Goal: Check status: Check status

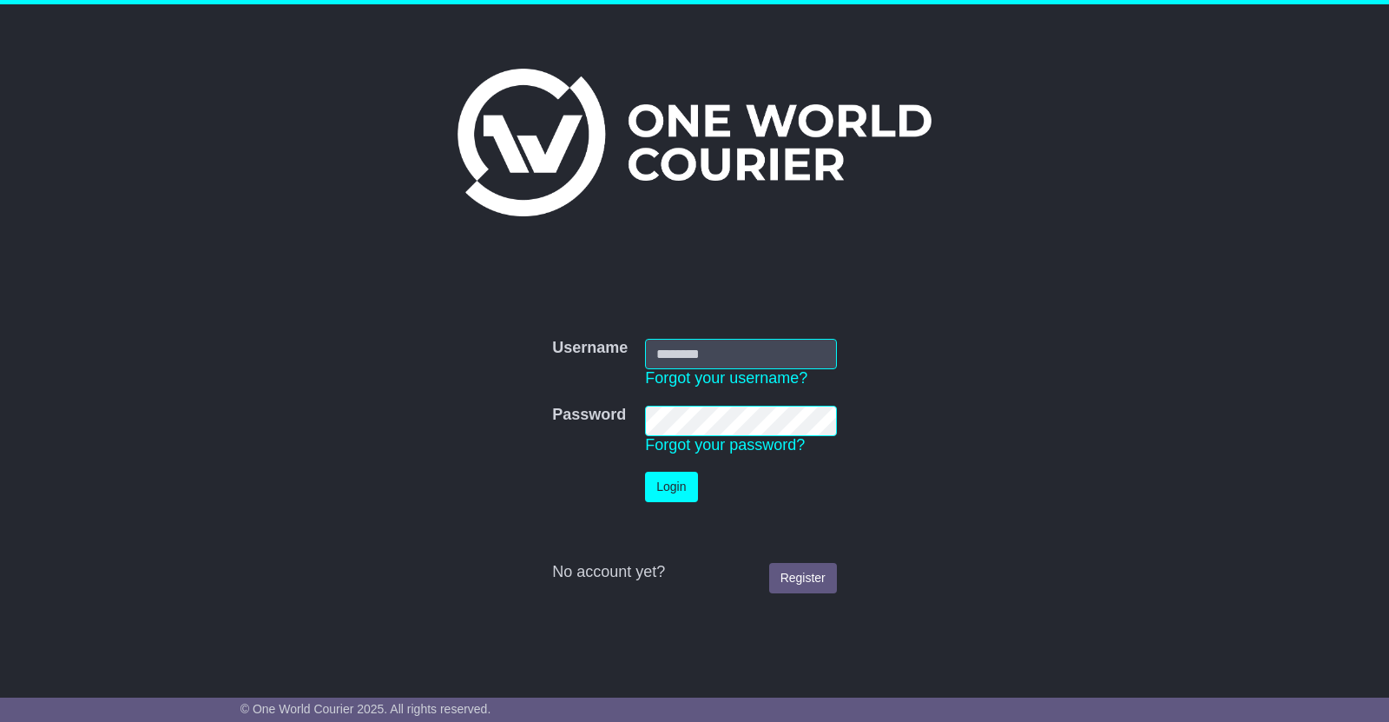
type input "**********"
click at [690, 473] on button "Login" at bounding box center [671, 487] width 52 height 30
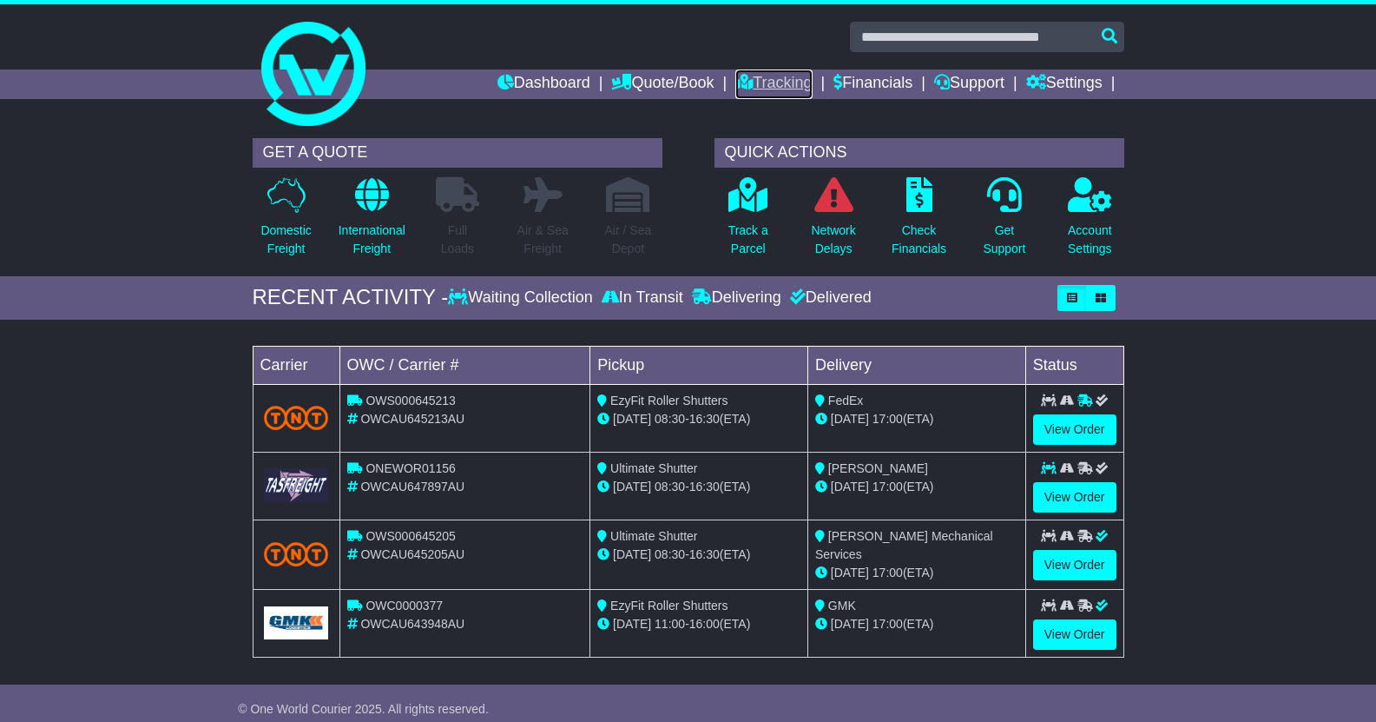
click at [764, 78] on link "Tracking" at bounding box center [774, 84] width 76 height 30
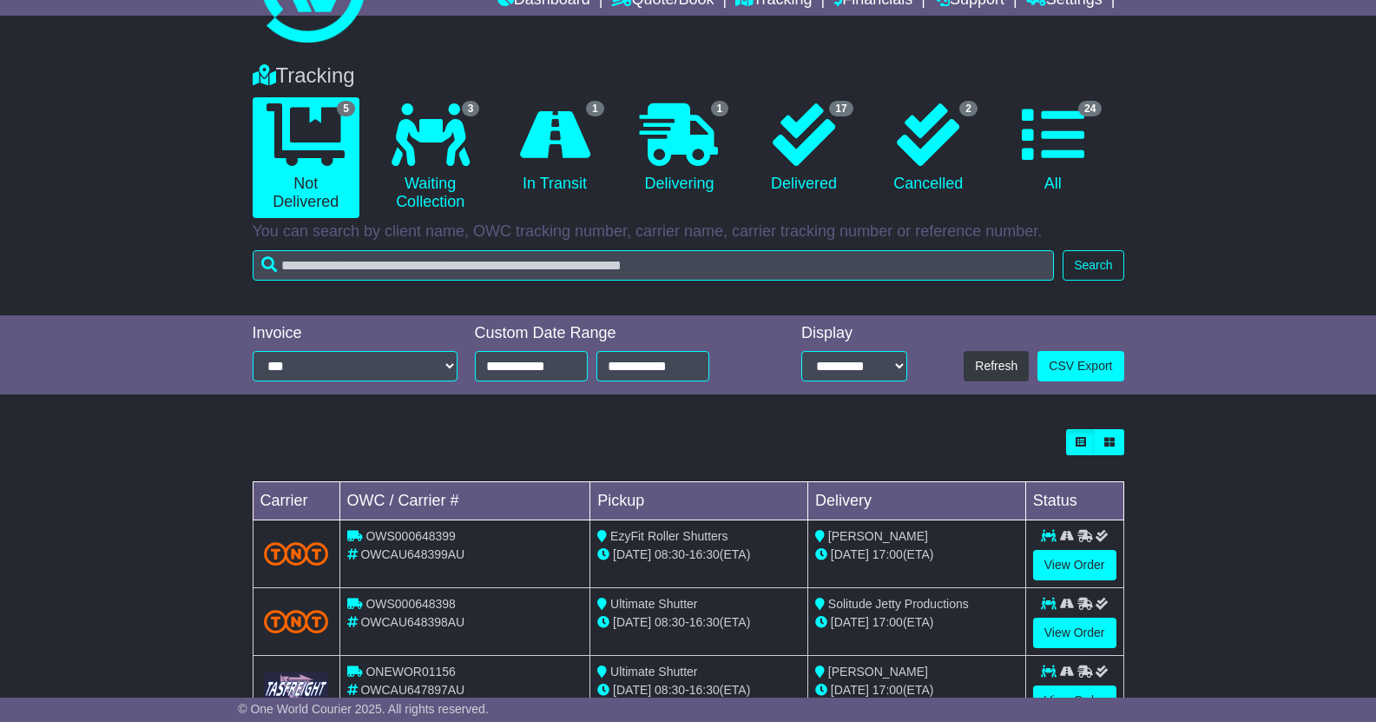
scroll to position [282, 0]
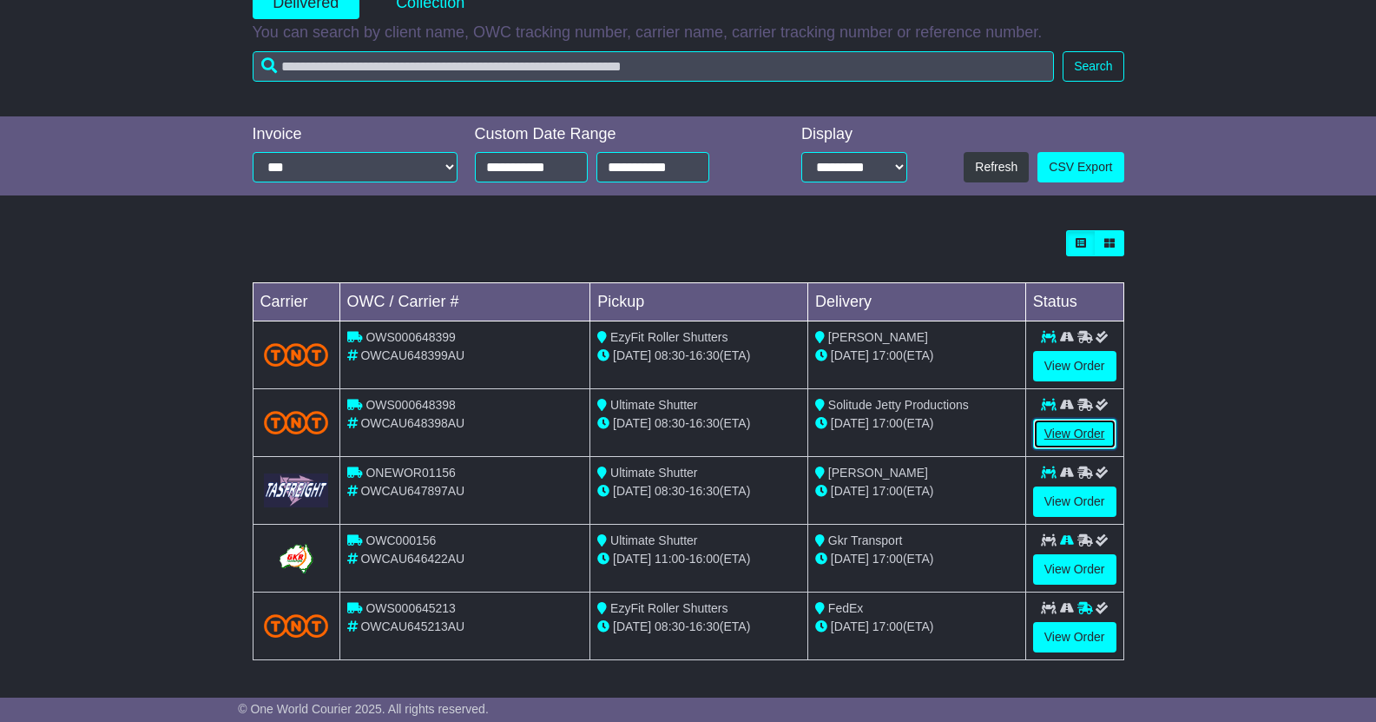
click at [1092, 438] on link "View Order" at bounding box center [1074, 434] width 83 height 30
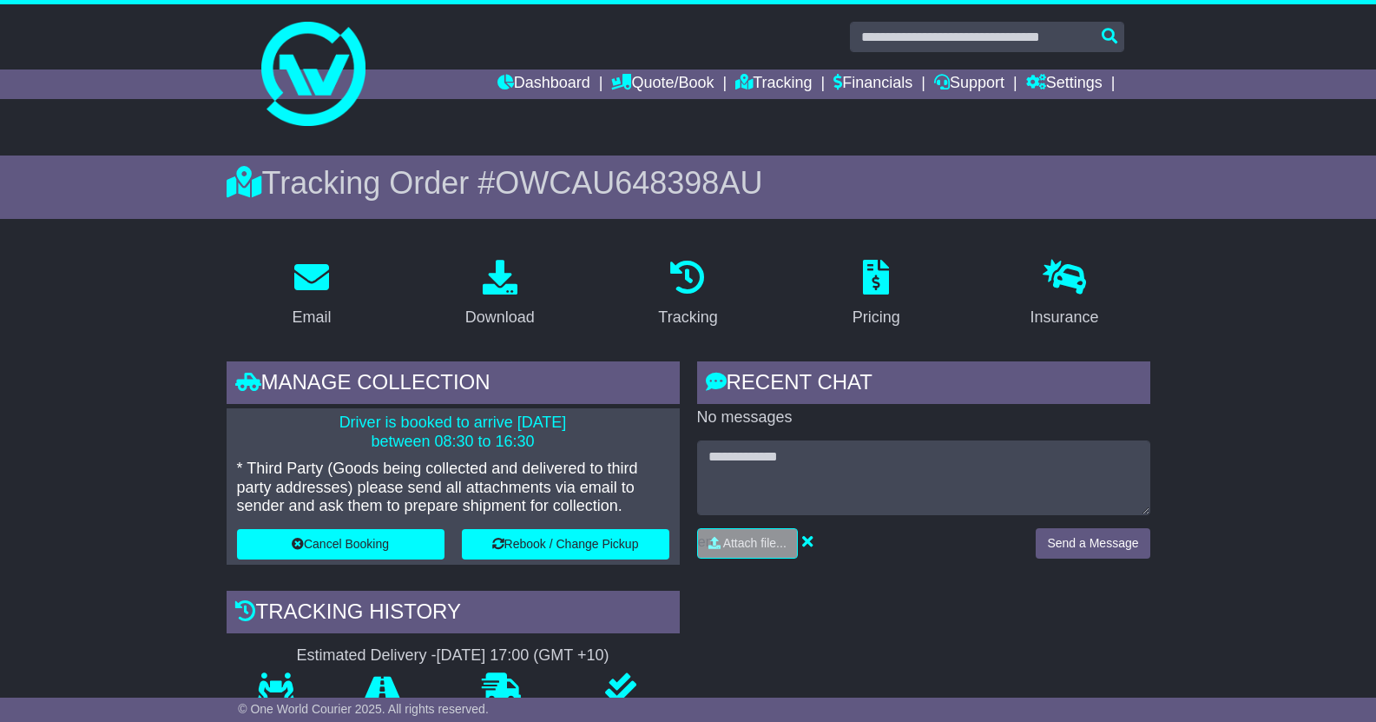
click at [611, 201] on div "Tracking Order # OWCAU648398AU" at bounding box center [689, 182] width 924 height 37
click at [627, 191] on span "OWCAU648398AU" at bounding box center [628, 183] width 267 height 36
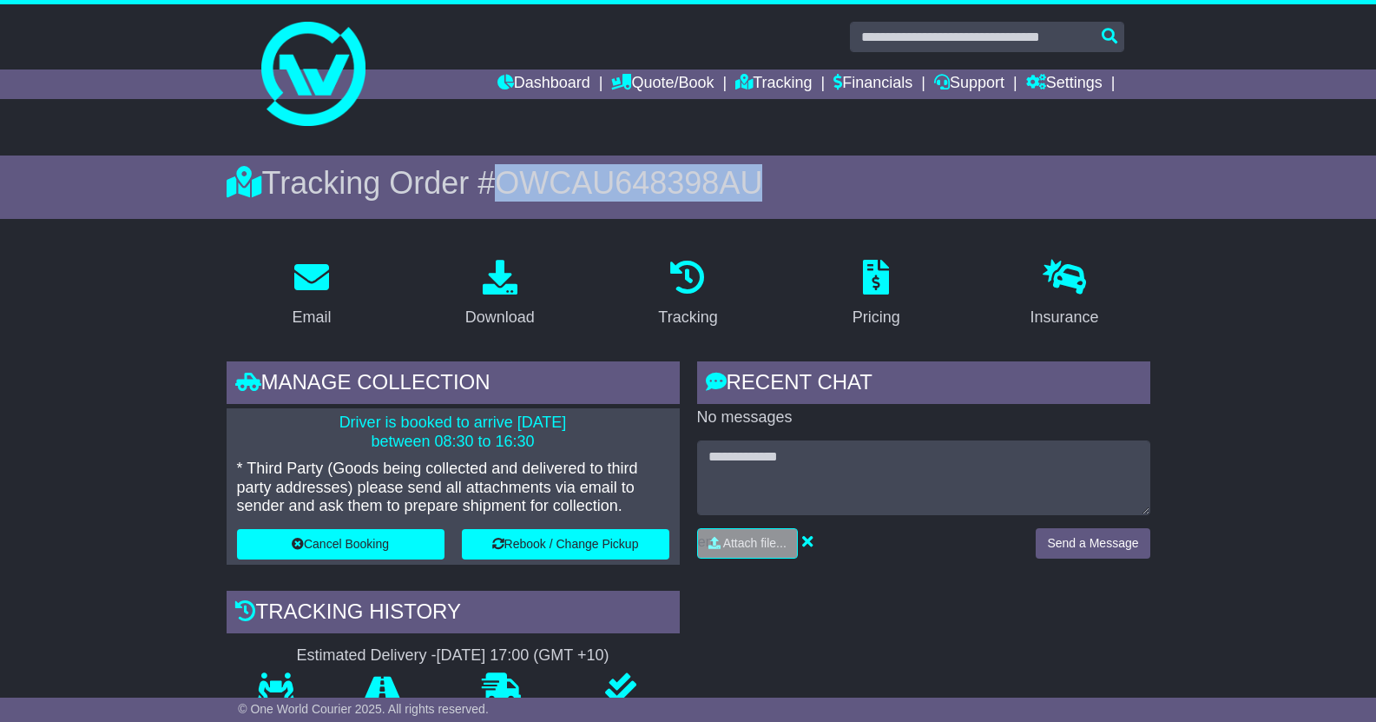
click at [627, 191] on span "OWCAU648398AU" at bounding box center [628, 183] width 267 height 36
copy span "OWCAU648398AU"
click at [492, 306] on div "Download" at bounding box center [499, 317] width 69 height 23
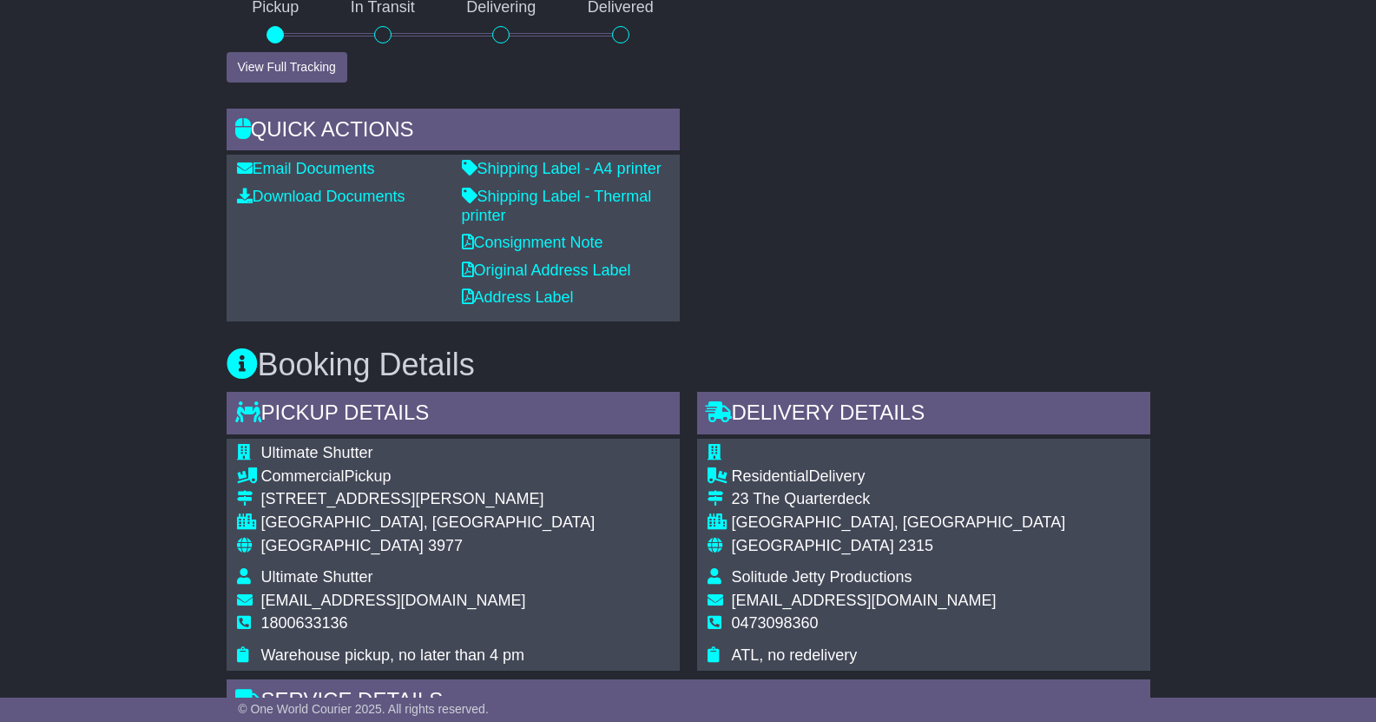
scroll to position [736, 0]
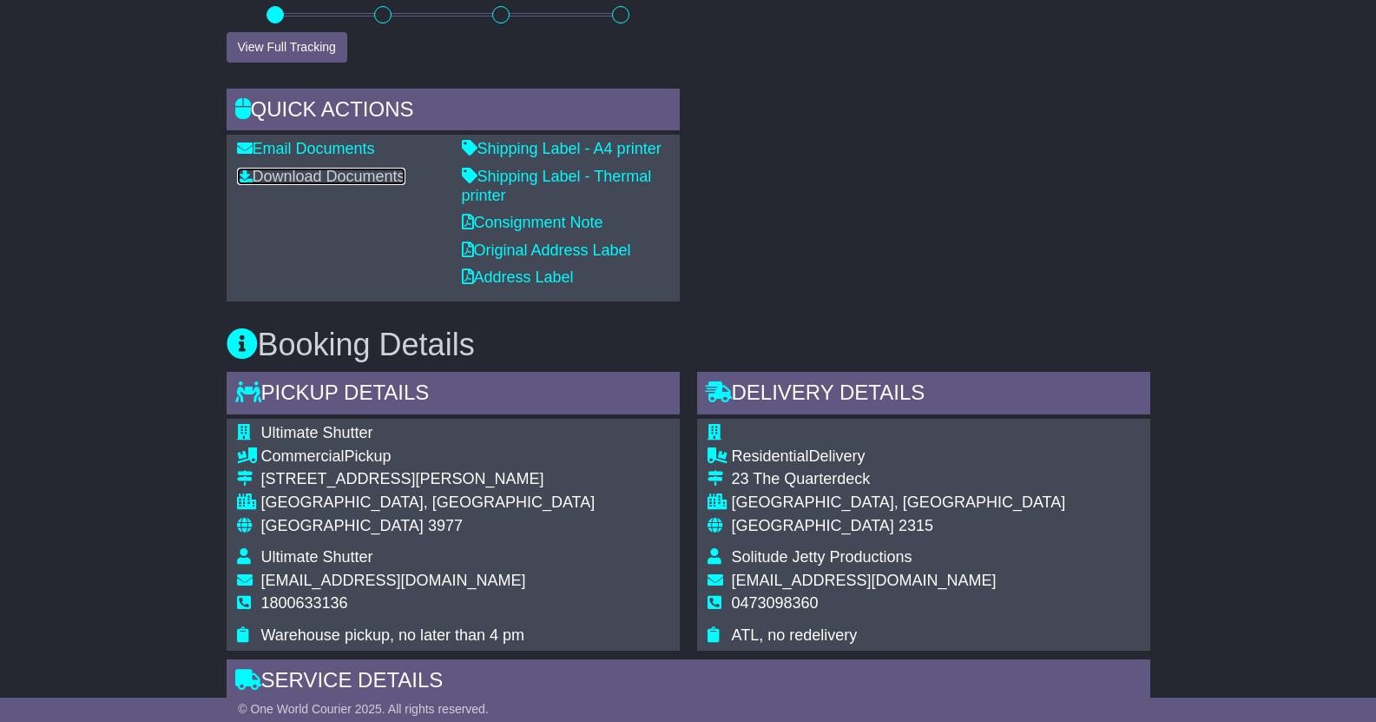
click at [364, 175] on link "Download Documents" at bounding box center [321, 176] width 168 height 17
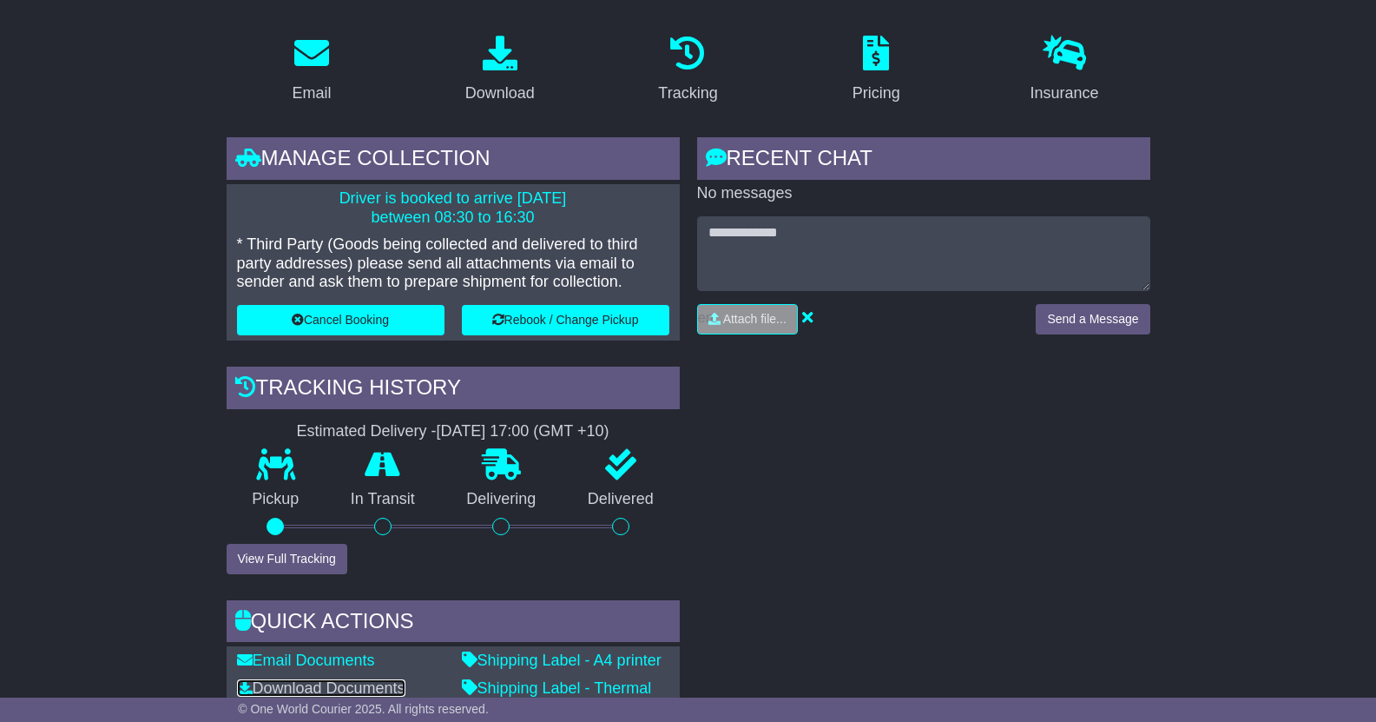
scroll to position [0, 0]
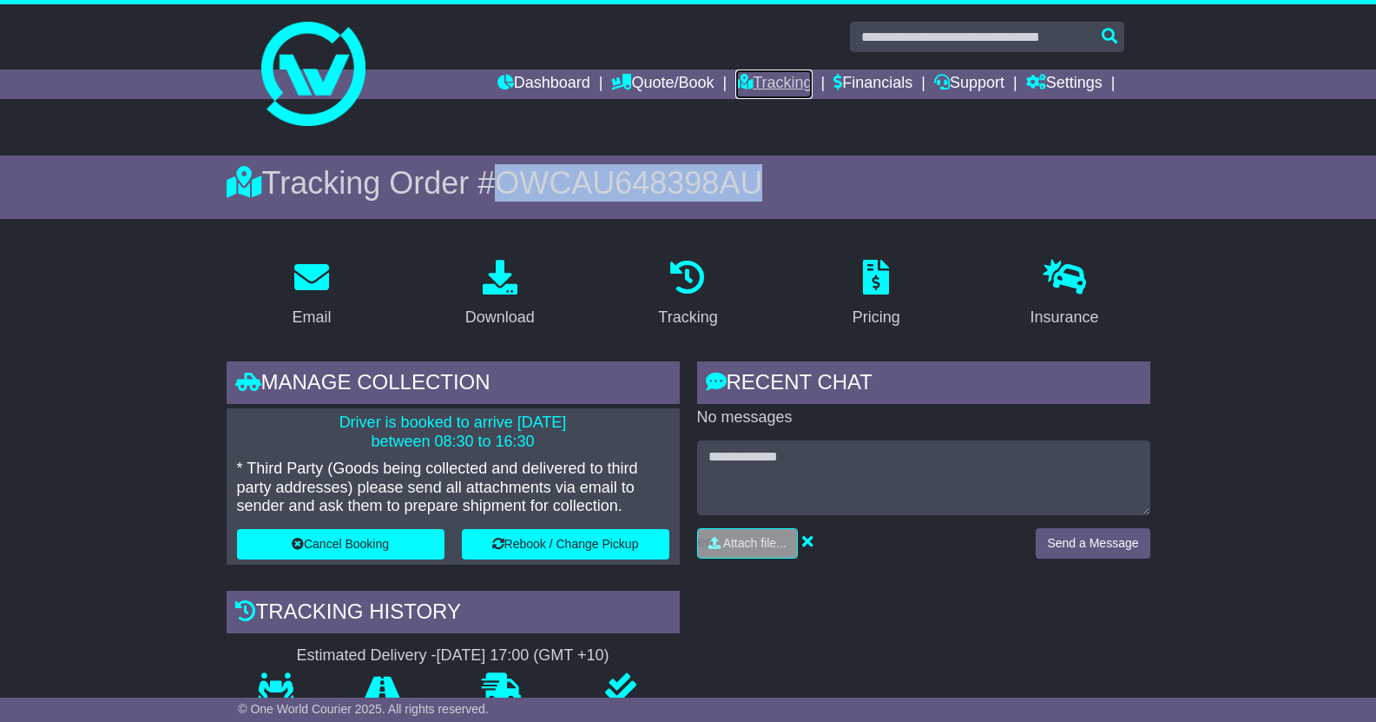
click at [765, 84] on link "Tracking" at bounding box center [774, 84] width 76 height 30
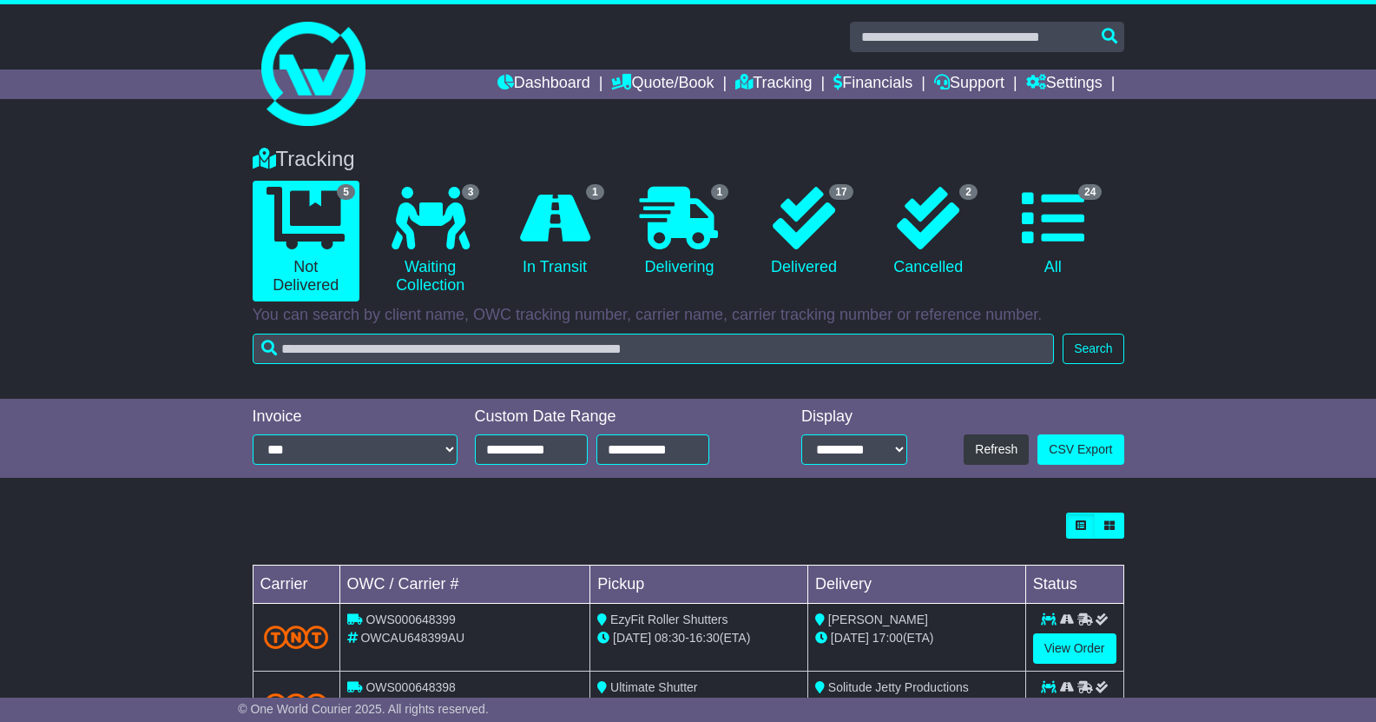
scroll to position [282, 0]
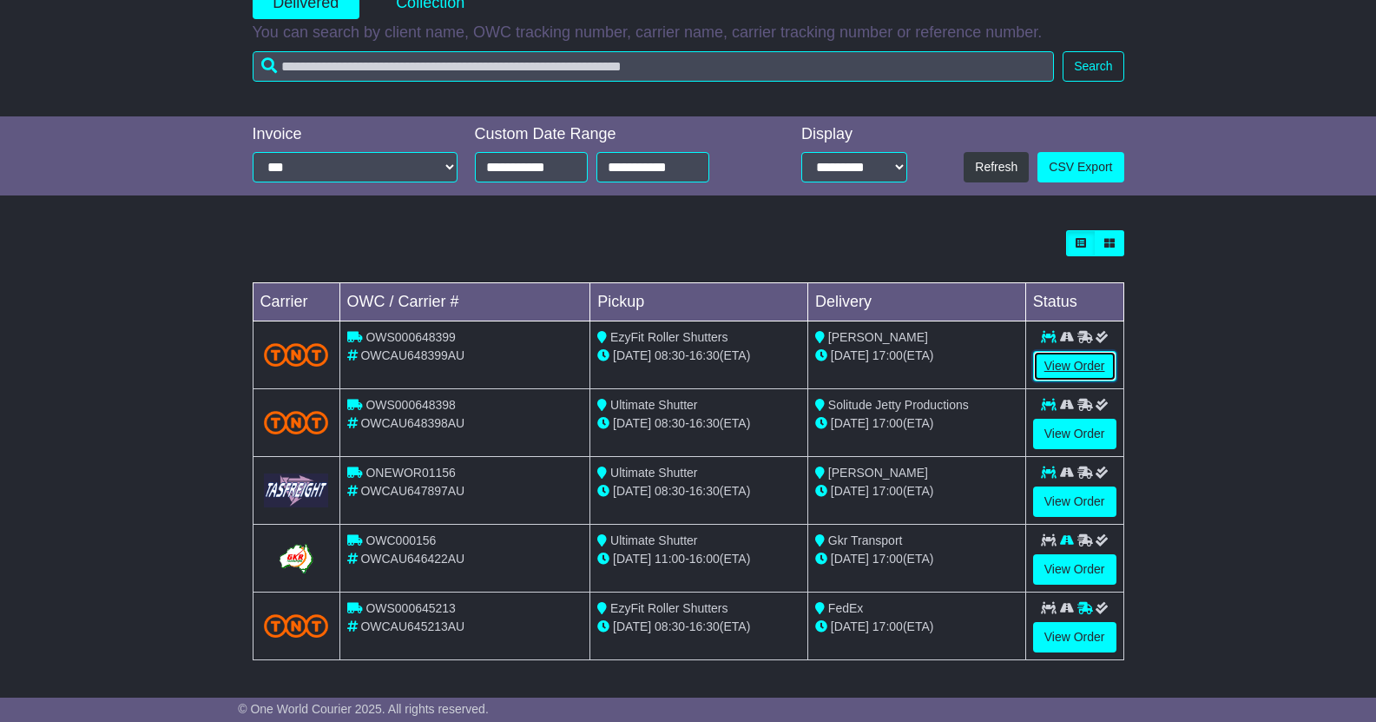
click at [1100, 363] on link "View Order" at bounding box center [1074, 366] width 83 height 30
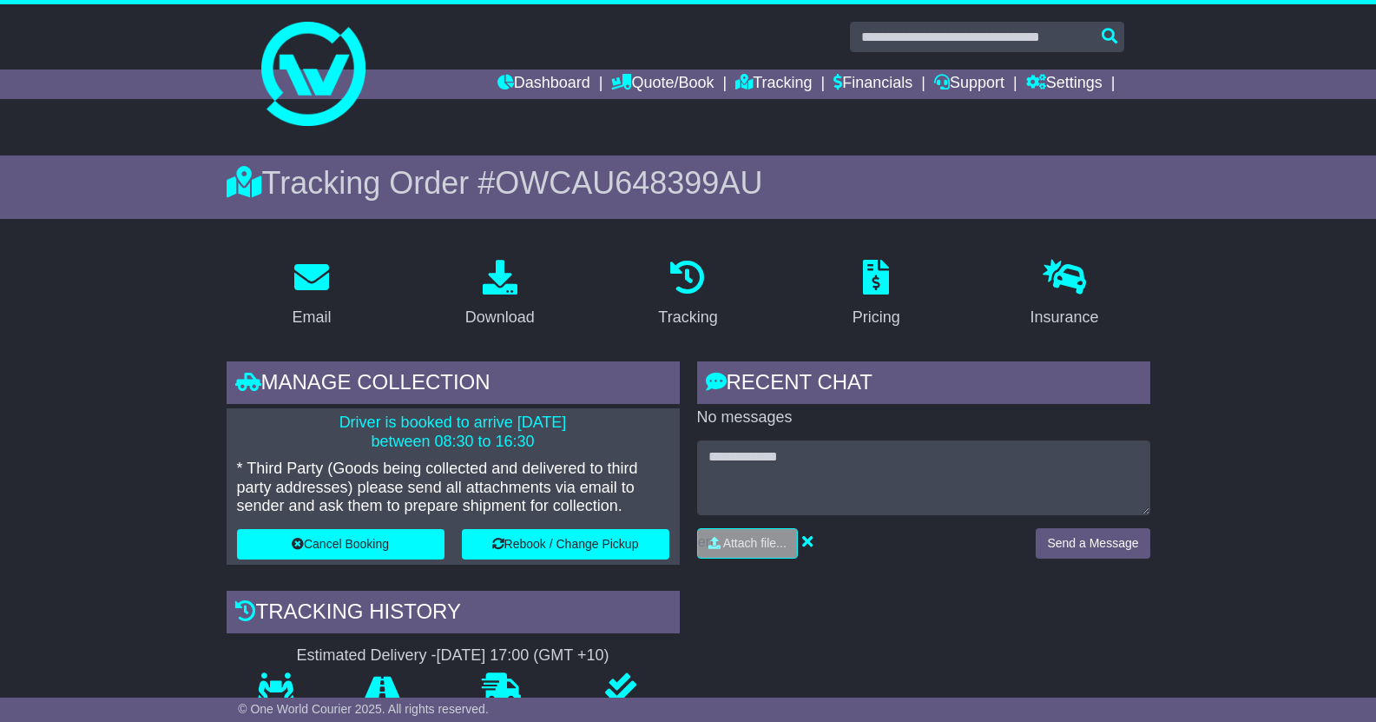
click at [642, 181] on span "OWCAU648399AU" at bounding box center [628, 183] width 267 height 36
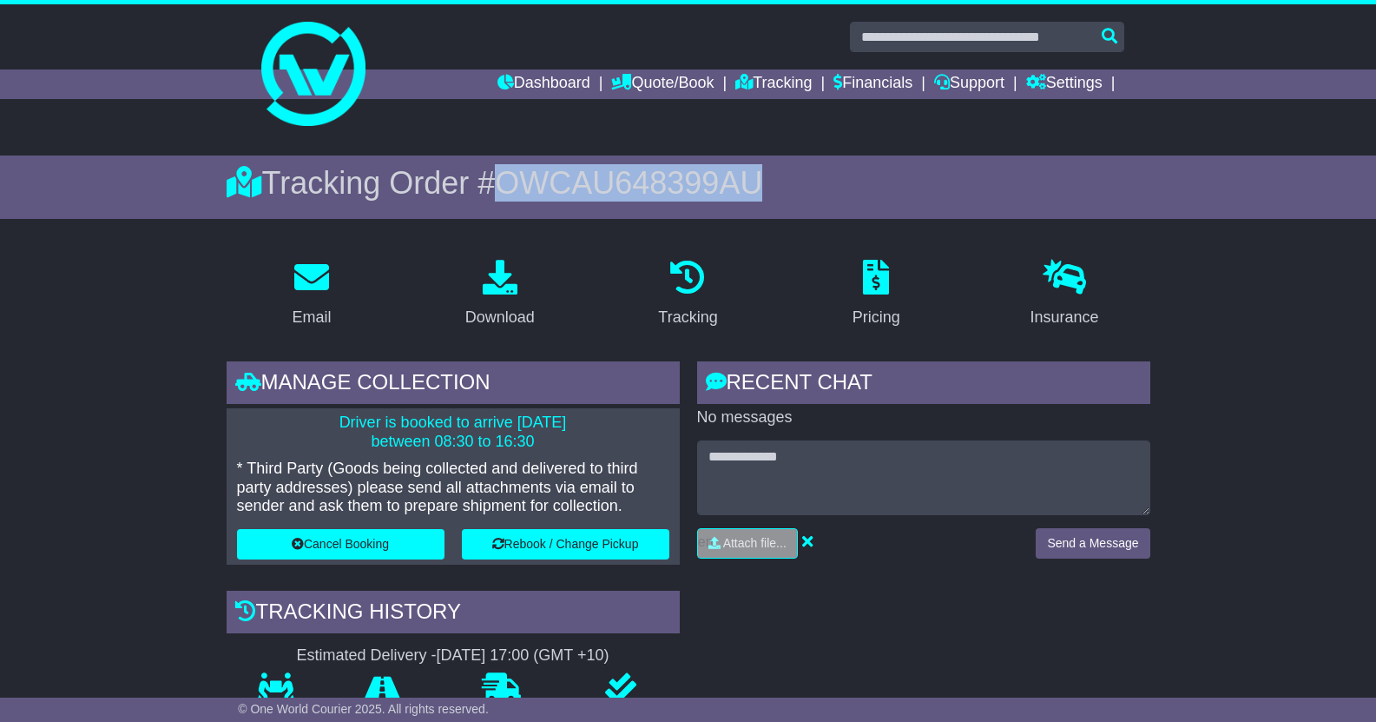
click at [642, 181] on span "OWCAU648399AU" at bounding box center [628, 183] width 267 height 36
copy span "OWCAU648399AU"
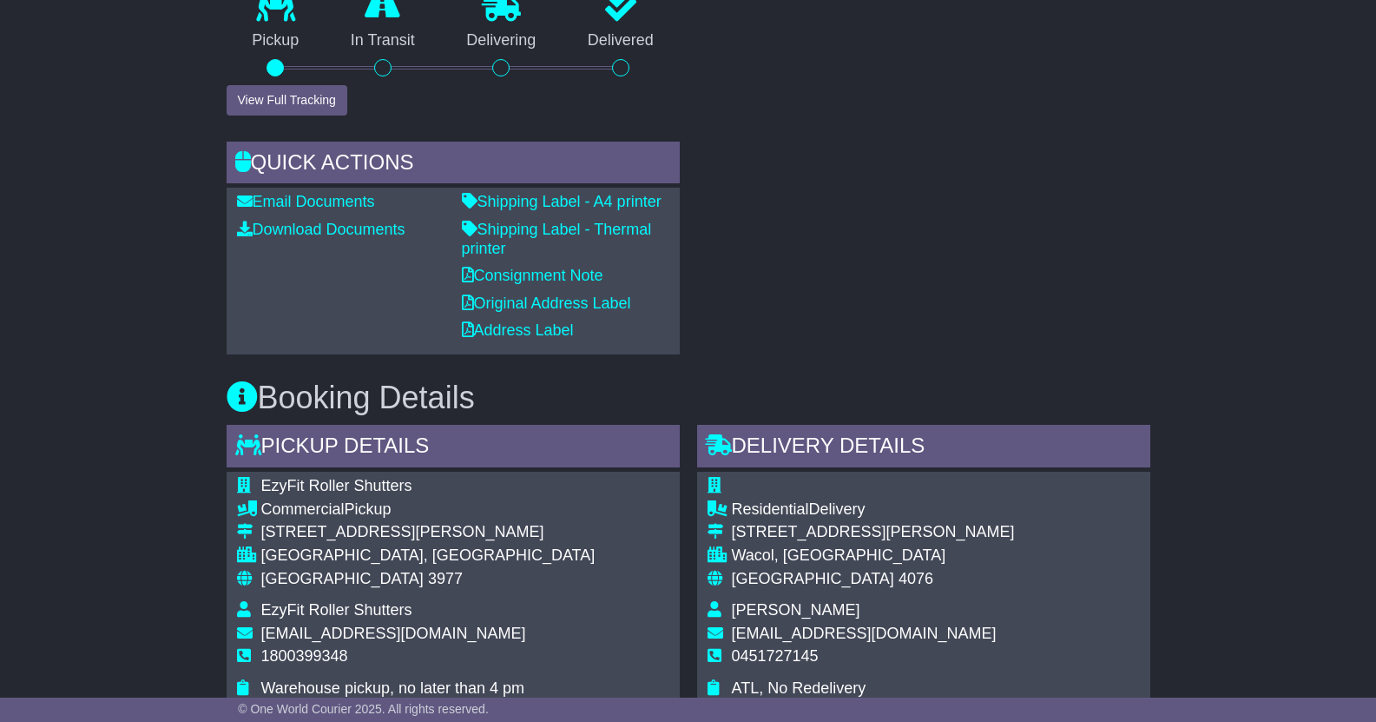
scroll to position [689, 0]
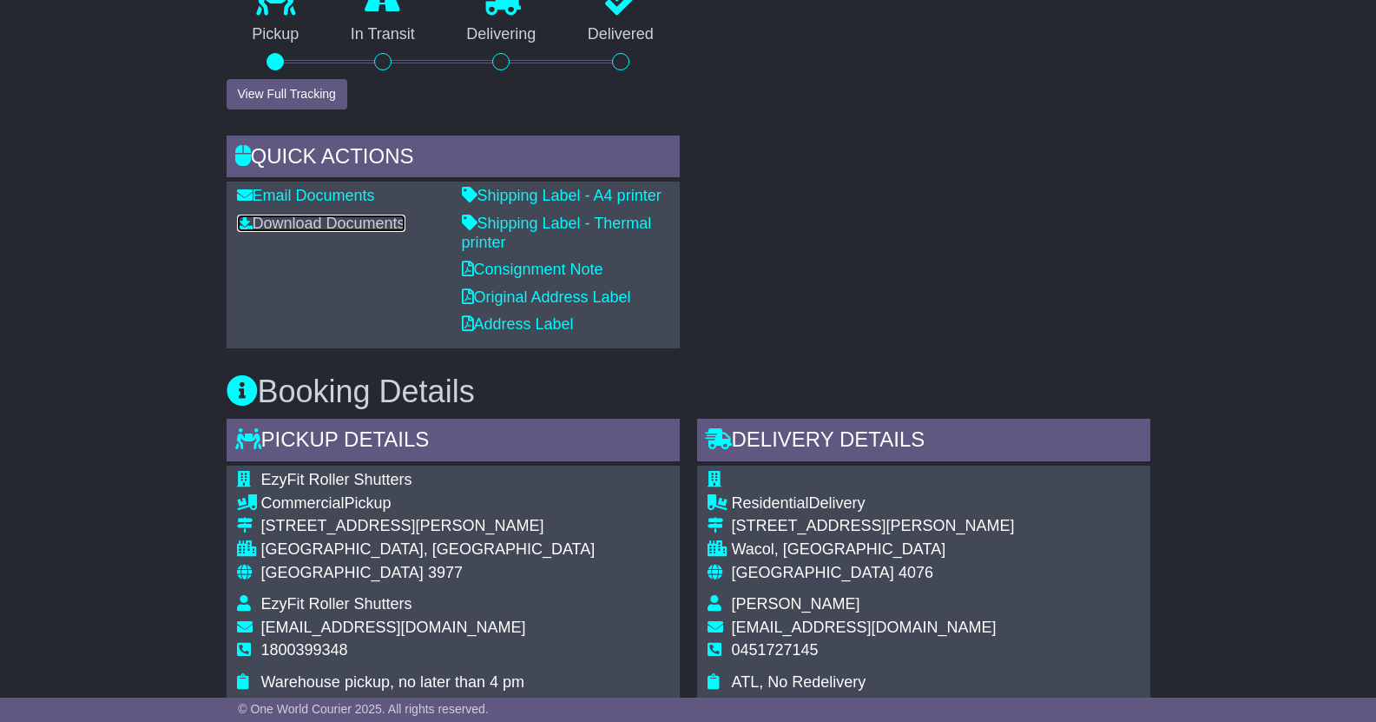
click at [393, 223] on link "Download Documents" at bounding box center [321, 223] width 168 height 17
